Goal: Transaction & Acquisition: Purchase product/service

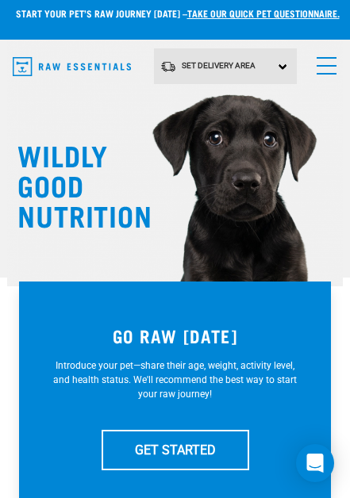
click at [330, 63] on link "menu" at bounding box center [323, 62] width 29 height 29
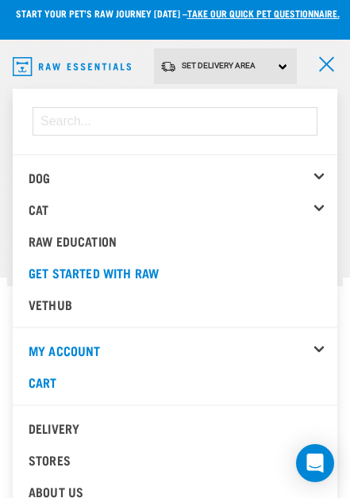
click at [327, 207] on div "Cat" at bounding box center [183, 210] width 309 height 32
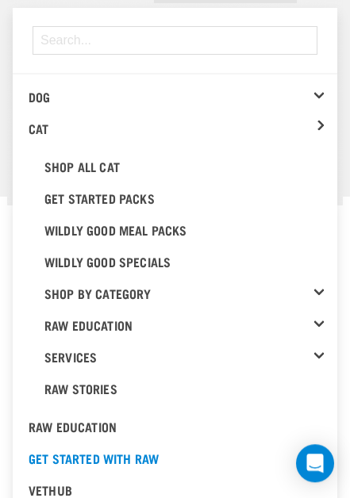
scroll to position [80, 0]
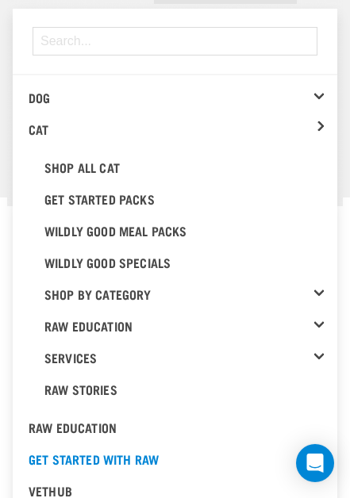
click at [329, 287] on link "Shop By Category" at bounding box center [190, 295] width 293 height 32
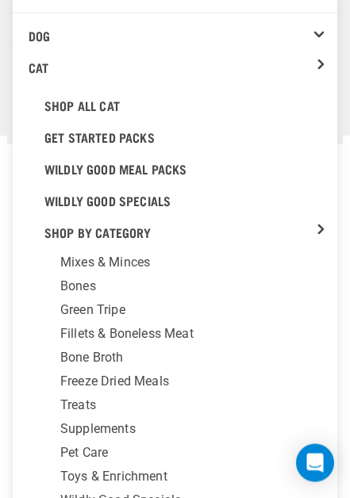
scroll to position [143, 0]
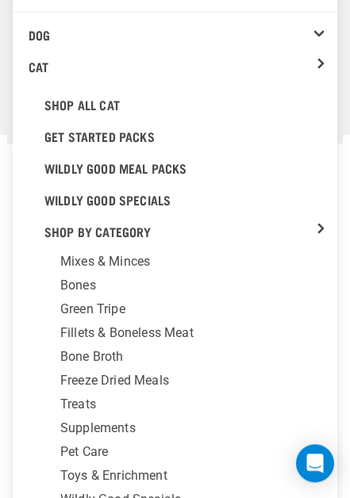
click at [175, 378] on div "Freeze Dried Meals" at bounding box center [192, 380] width 265 height 19
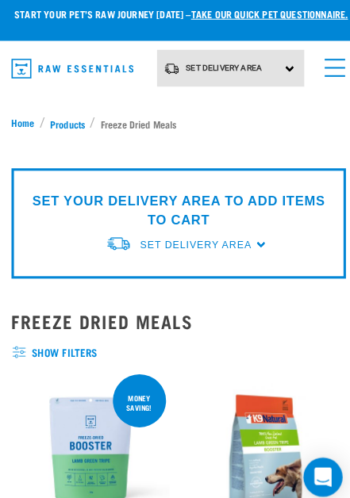
click at [73, 117] on span "Products" at bounding box center [67, 120] width 34 height 14
click at [328, 66] on span "menu" at bounding box center [327, 66] width 20 height 2
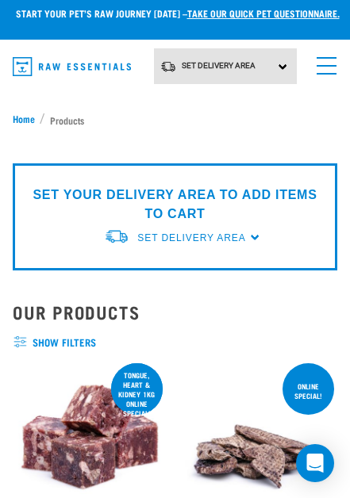
click at [328, 70] on link "menu" at bounding box center [323, 62] width 29 height 29
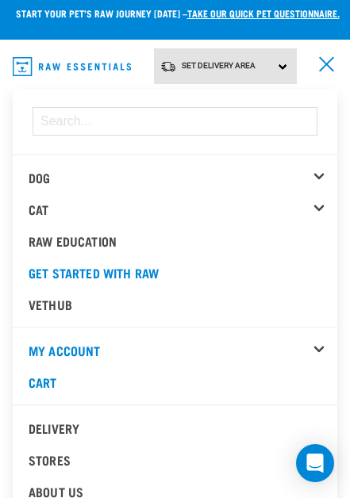
click at [322, 213] on div "Cat" at bounding box center [183, 210] width 309 height 32
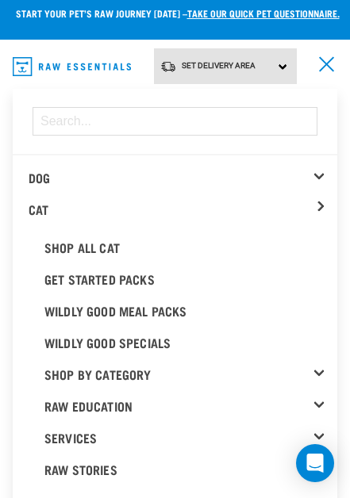
click at [102, 252] on link "Shop All Cat" at bounding box center [183, 248] width 309 height 32
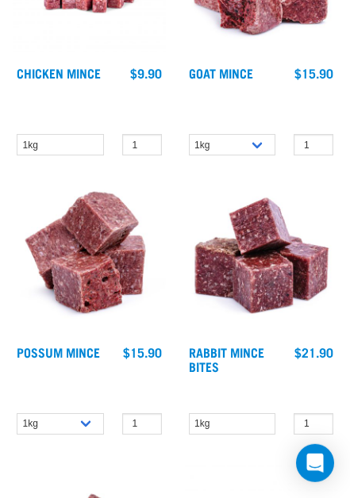
scroll to position [2789, 0]
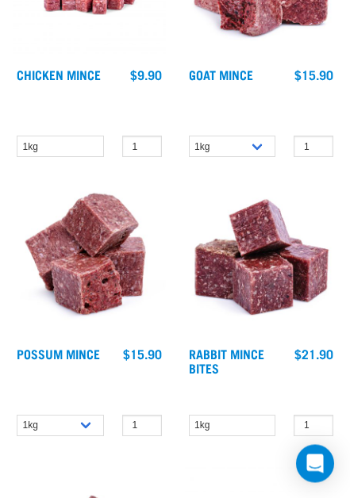
click at [285, 280] on img at bounding box center [261, 262] width 153 height 153
click at [262, 357] on link "Rabbit Mince Bites" at bounding box center [226, 360] width 75 height 21
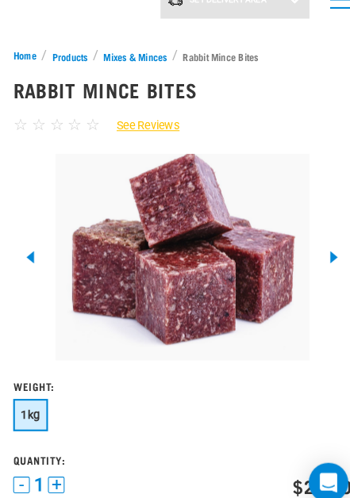
scroll to position [66, 0]
click at [324, 243] on icon at bounding box center [321, 247] width 9 height 13
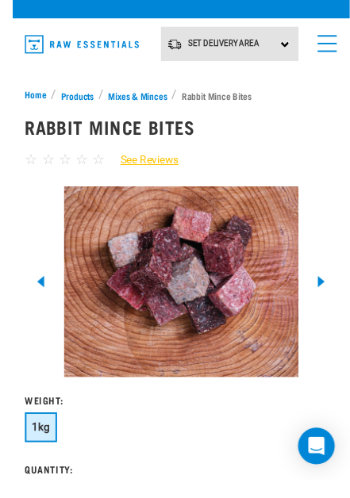
scroll to position [33, 0]
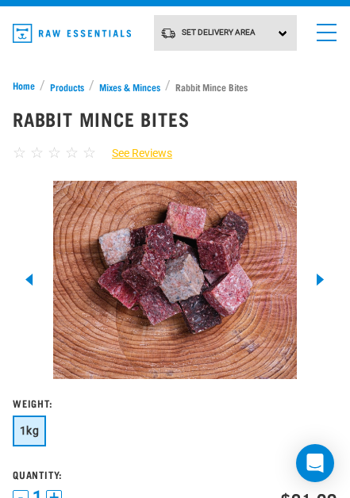
click at [329, 281] on div at bounding box center [320, 280] width 33 height 33
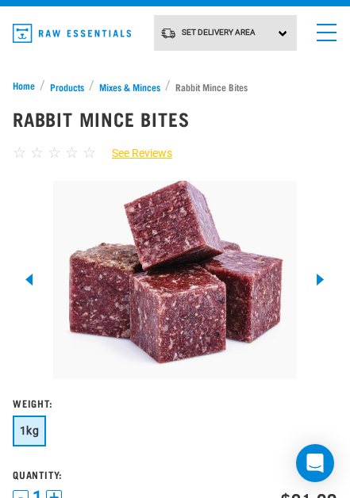
click at [325, 283] on icon at bounding box center [321, 280] width 9 height 13
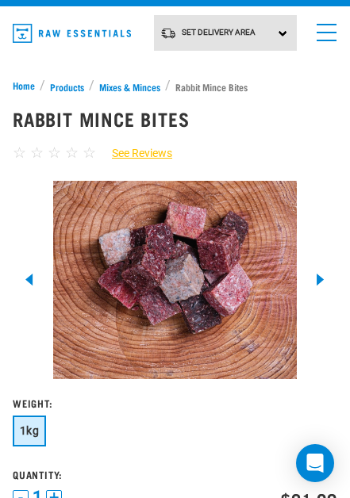
click at [331, 283] on div at bounding box center [320, 280] width 33 height 33
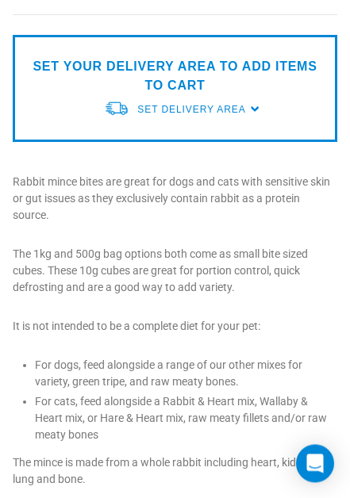
scroll to position [578, 0]
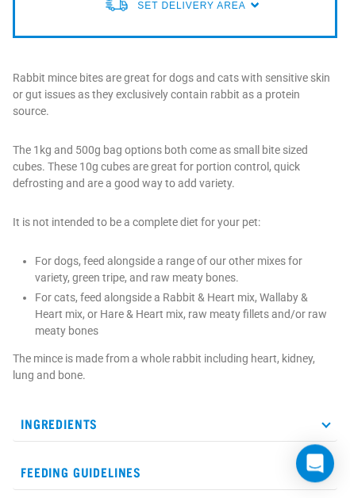
click at [329, 421] on icon at bounding box center [325, 423] width 9 height 9
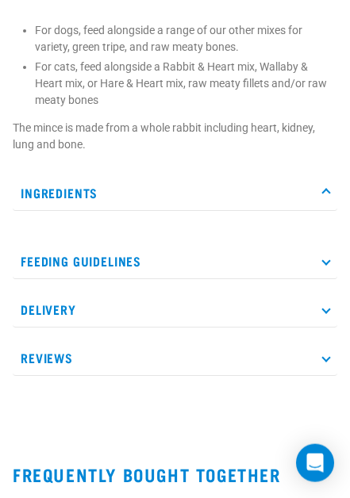
scroll to position [917, 0]
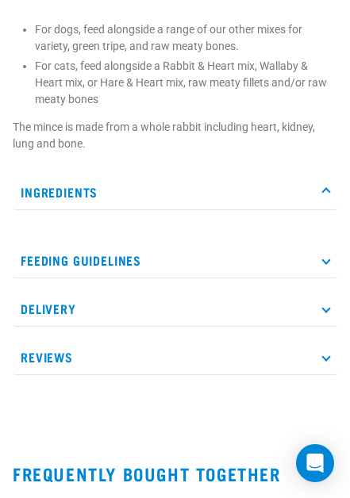
click at [334, 202] on p "Ingredients" at bounding box center [175, 193] width 325 height 36
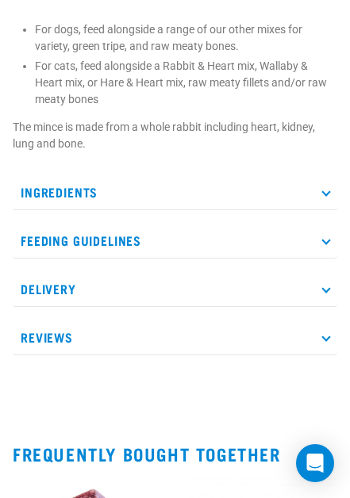
click at [332, 195] on p "Ingredients" at bounding box center [175, 193] width 325 height 36
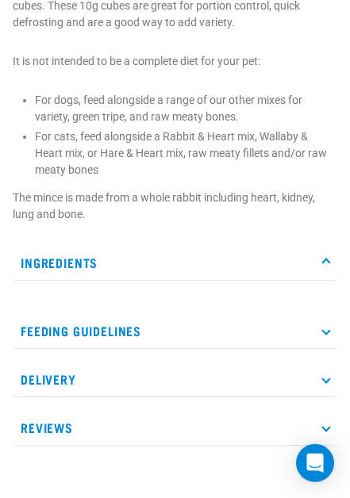
scroll to position [831, 0]
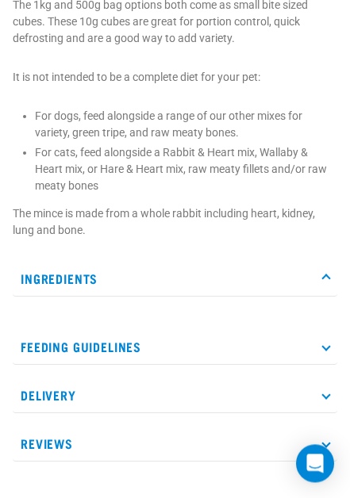
click at [330, 348] on p "Feeding Guidelines" at bounding box center [175, 347] width 325 height 36
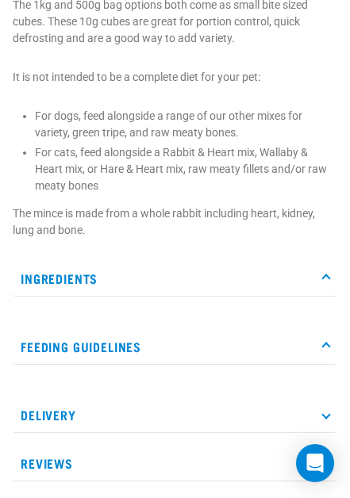
click at [336, 261] on p "Ingredients" at bounding box center [175, 279] width 325 height 36
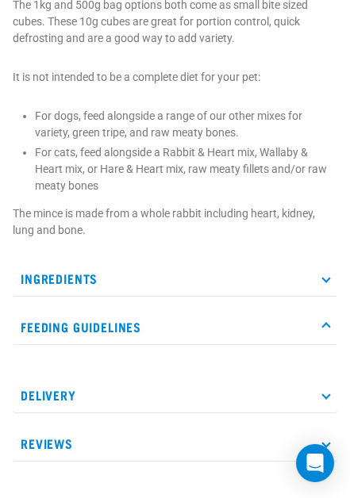
click at [328, 275] on icon at bounding box center [325, 278] width 9 height 9
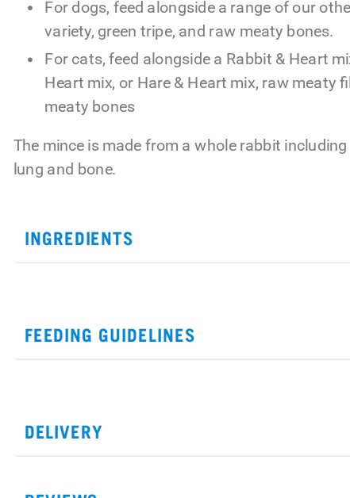
scroll to position [935, 0]
